Goal: Task Accomplishment & Management: Use online tool/utility

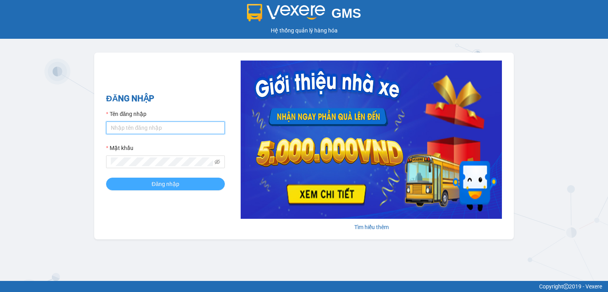
type input "[DOMAIN_NAME]"
click at [157, 183] on span "Đăng nhập" at bounding box center [166, 184] width 28 height 9
